Goal: Task Accomplishment & Management: Manage account settings

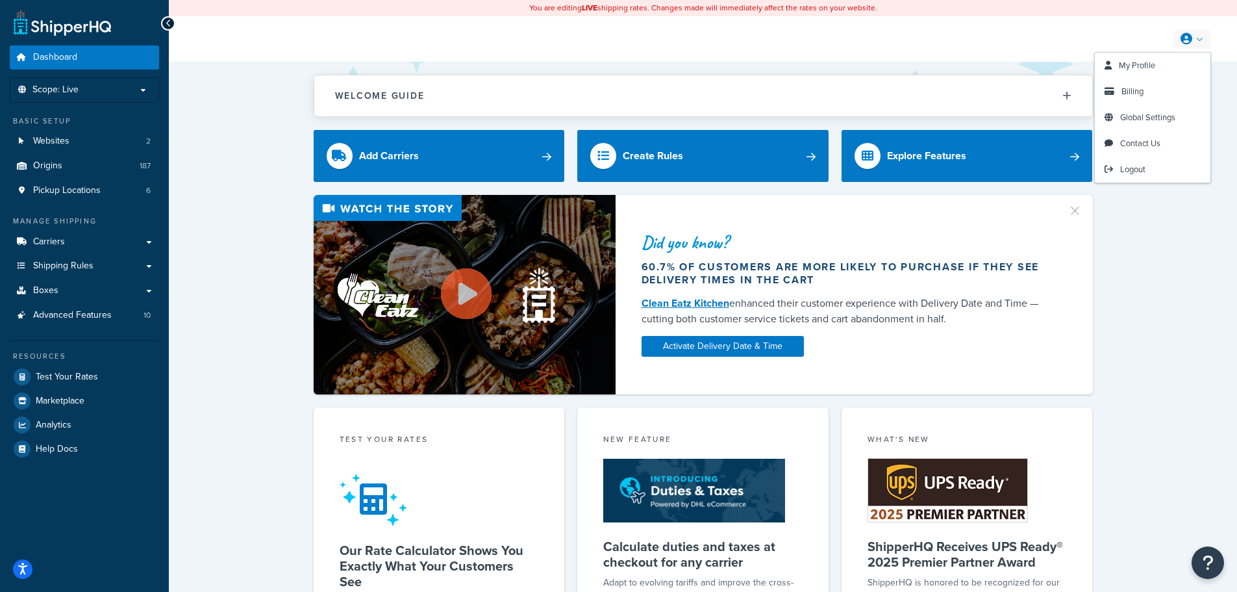
click at [1189, 38] on icon at bounding box center [1187, 39] width 12 height 12
click at [1170, 59] on link "My Profile" at bounding box center [1153, 66] width 116 height 26
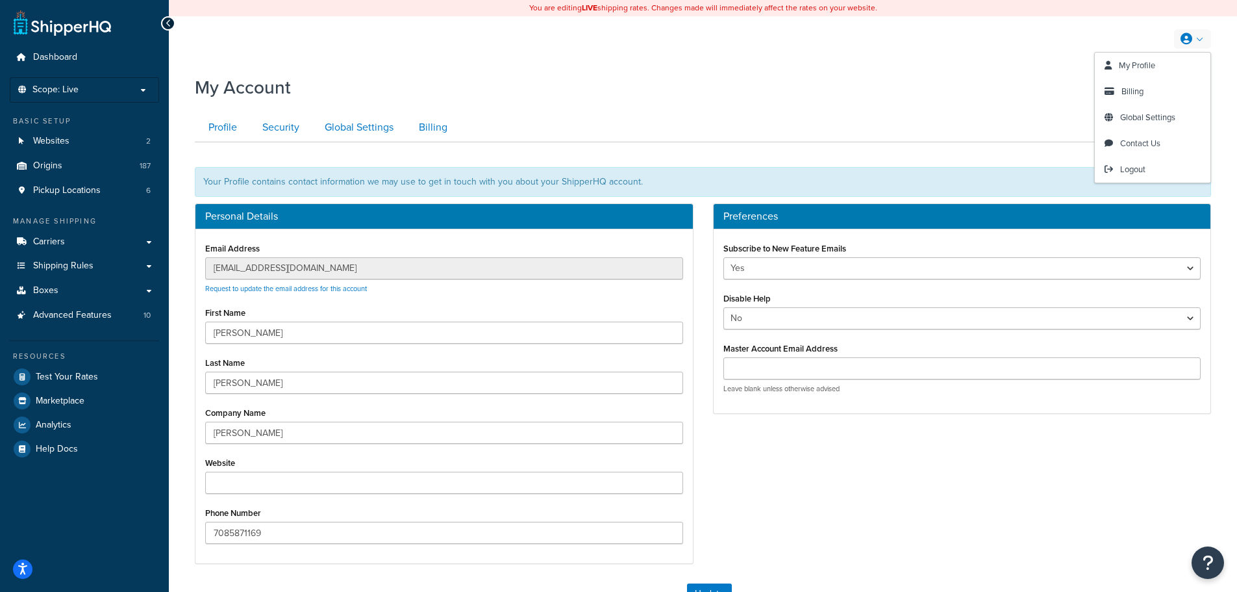
click at [1204, 40] on link at bounding box center [1192, 38] width 37 height 19
click at [1144, 166] on span "Logout" at bounding box center [1133, 169] width 25 height 12
